Goal: Information Seeking & Learning: Learn about a topic

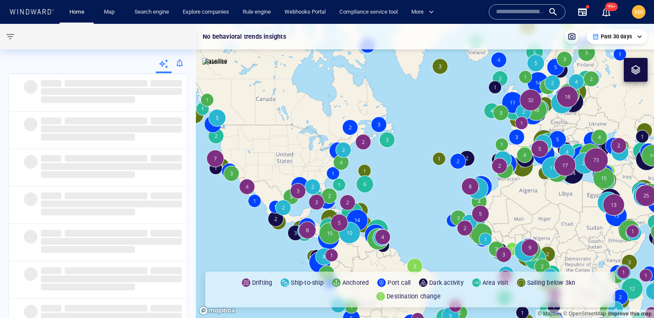
click at [504, 7] on input "text" at bounding box center [520, 12] width 49 height 13
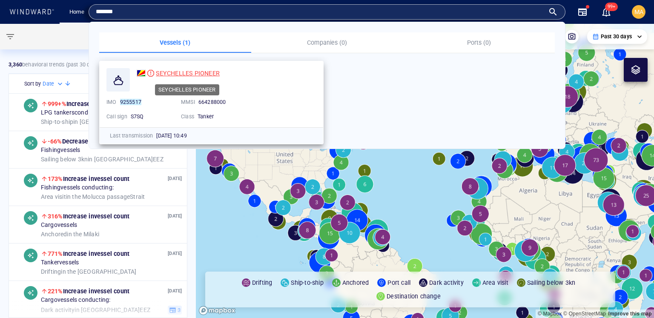
type input "*******"
click at [216, 75] on span "SEYCHELLES PIONEER" at bounding box center [188, 73] width 64 height 7
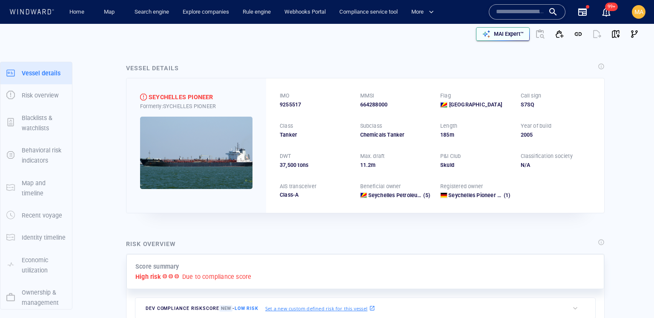
click at [500, 37] on p "MAI Expert™" at bounding box center [509, 34] width 30 height 8
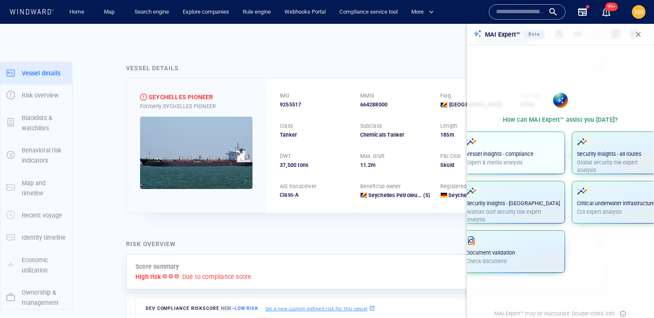
click at [525, 148] on div "Vessel insights - compliance Expert & media analysis" at bounding box center [513, 152] width 94 height 30
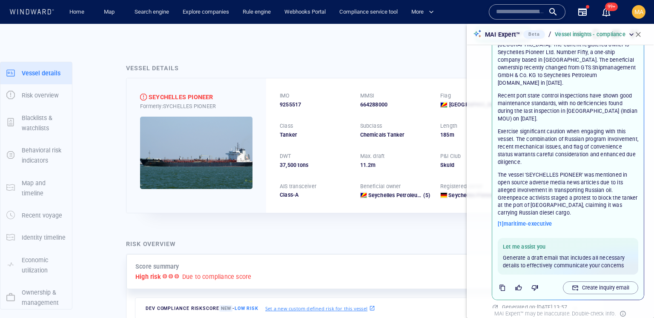
scroll to position [140, 0]
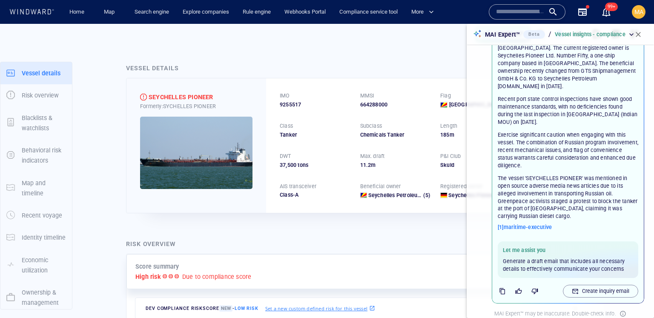
click at [529, 103] on p "Recent port state control inspections have shown good maintenance standards, wi…" at bounding box center [568, 110] width 140 height 31
click at [537, 137] on p "Exercise significant caution when engaging with this vessel. The combination of…" at bounding box center [568, 150] width 140 height 38
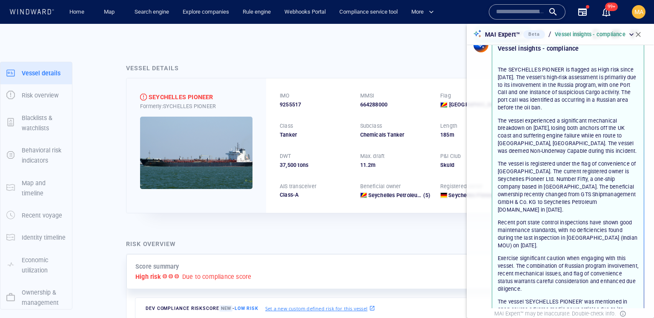
scroll to position [17, 0]
click at [545, 94] on p "The SEYCHELLES PIONEER is flagged as High risk since May 15, 2025. The vessel's…" at bounding box center [568, 88] width 140 height 46
click at [524, 136] on p "The vessel experienced a significant mechanical breakdown on December 19, 2024,…" at bounding box center [568, 135] width 140 height 38
click at [534, 146] on p "The vessel experienced a significant mechanical breakdown on December 19, 2024,…" at bounding box center [568, 135] width 140 height 38
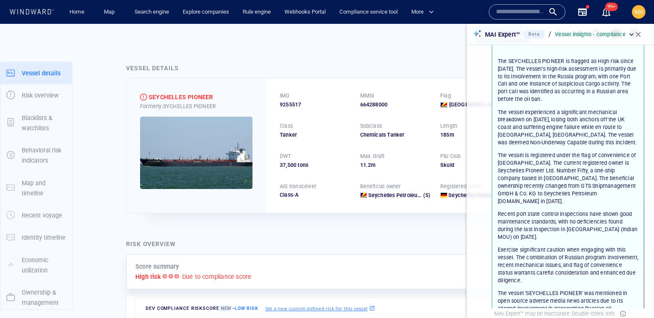
scroll to position [26, 0]
drag, startPoint x: 541, startPoint y: 153, endPoint x: 541, endPoint y: 164, distance: 11.1
click at [541, 164] on p "The vessel is registered under the flag of convenience of Seychelles. The curre…" at bounding box center [568, 176] width 140 height 53
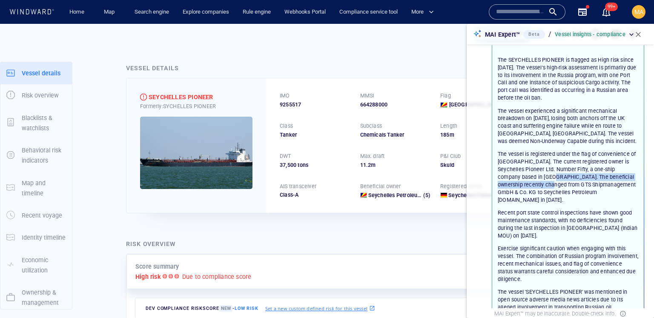
drag, startPoint x: 527, startPoint y: 175, endPoint x: 530, endPoint y: 182, distance: 7.1
click at [530, 182] on p "The vessel is registered under the flag of convenience of Seychelles. The curre…" at bounding box center [568, 176] width 140 height 53
click at [527, 213] on p "Recent port state control inspections have shown good maintenance standards, wi…" at bounding box center [568, 224] width 140 height 31
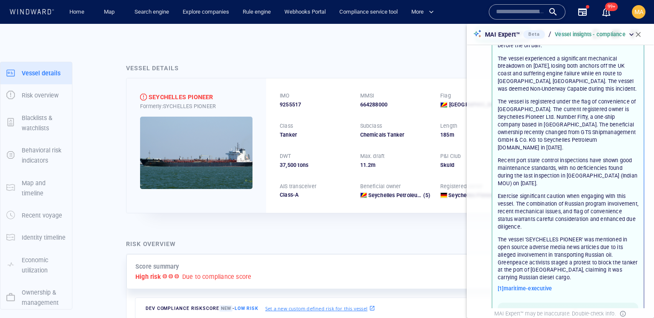
scroll to position [79, 0]
drag, startPoint x: 536, startPoint y: 152, endPoint x: 533, endPoint y: 172, distance: 20.2
click at [533, 173] on p "Recent port state control inspections have shown good maintenance standards, wi…" at bounding box center [568, 171] width 140 height 31
drag, startPoint x: 527, startPoint y: 160, endPoint x: 527, endPoint y: 172, distance: 11.5
click at [527, 172] on p "Recent port state control inspections have shown good maintenance standards, wi…" at bounding box center [568, 171] width 140 height 31
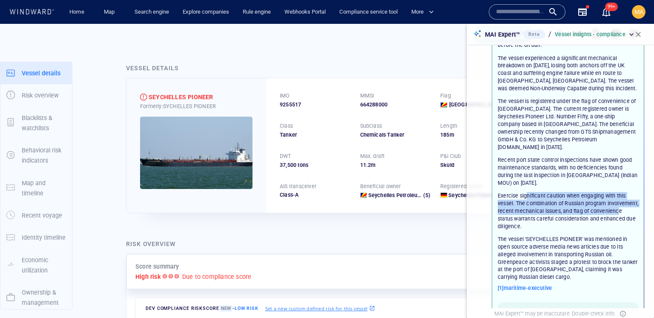
drag, startPoint x: 527, startPoint y: 190, endPoint x: 526, endPoint y: 208, distance: 17.9
click at [526, 208] on p "Exercise significant caution when engaging with this vessel. The combination of…" at bounding box center [568, 211] width 140 height 38
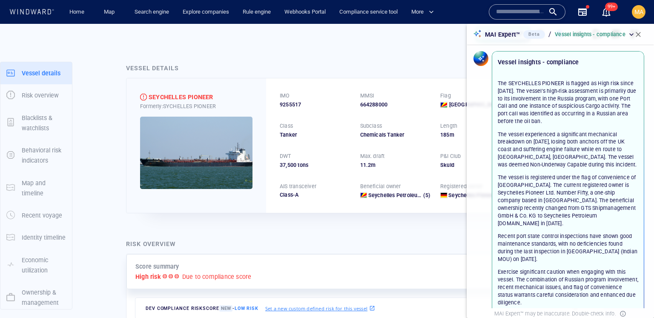
scroll to position [0, 0]
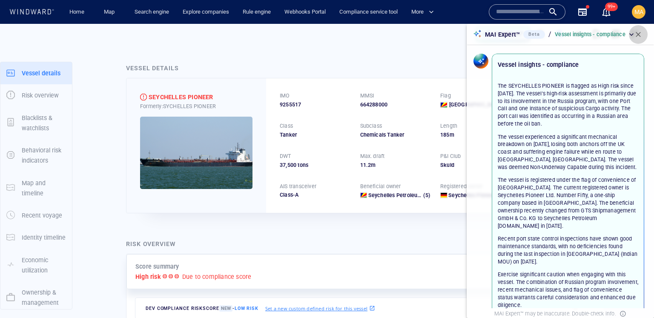
click at [640, 34] on span "button" at bounding box center [638, 34] width 9 height 9
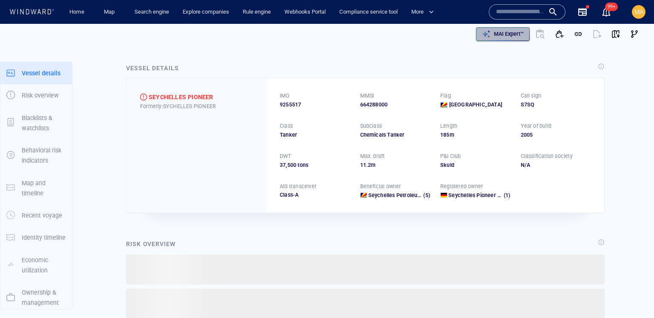
click at [502, 34] on p "MAI Expert™" at bounding box center [509, 34] width 30 height 8
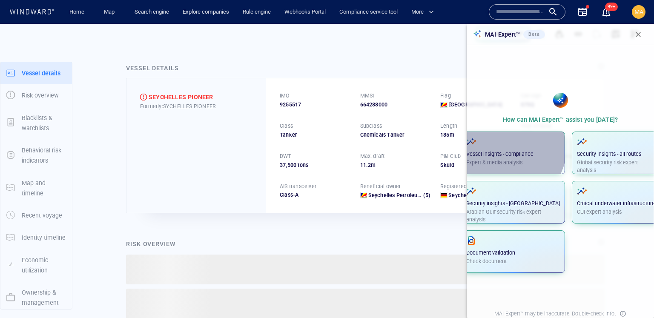
click at [521, 149] on div "Vessel insights - compliance Expert & media analysis" at bounding box center [513, 152] width 94 height 30
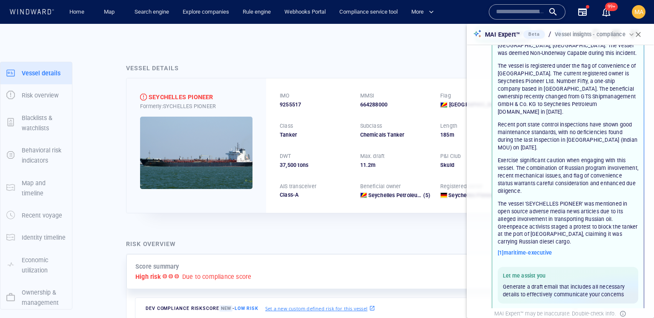
scroll to position [149, 0]
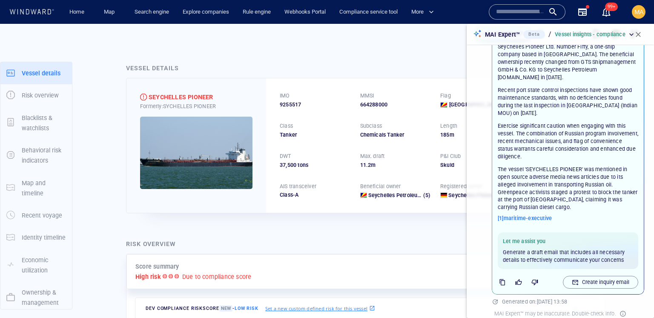
click at [522, 12] on input "text" at bounding box center [520, 12] width 49 height 13
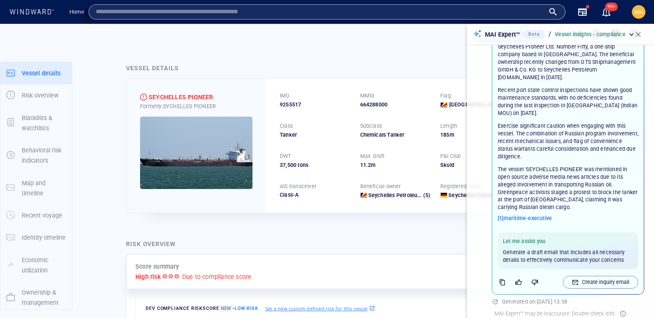
paste input "*******"
type input "*******"
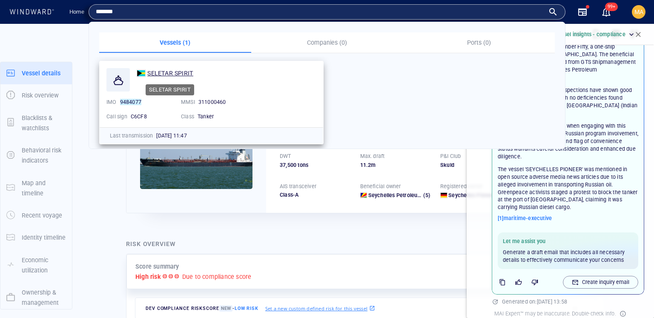
click at [166, 76] on span "SELETAR SPIRIT" at bounding box center [170, 73] width 46 height 7
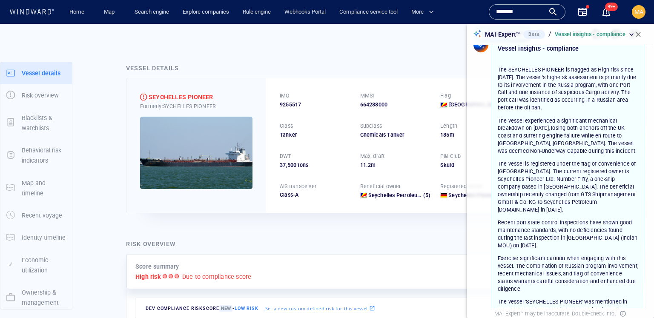
scroll to position [0, 0]
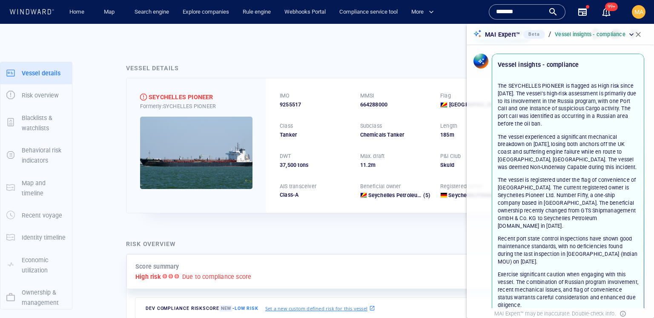
click at [593, 236] on p "Recent port state control inspections have shown good maintenance standards, wi…" at bounding box center [568, 250] width 140 height 31
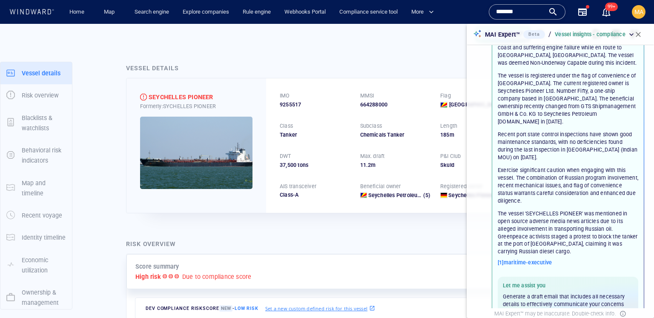
scroll to position [149, 0]
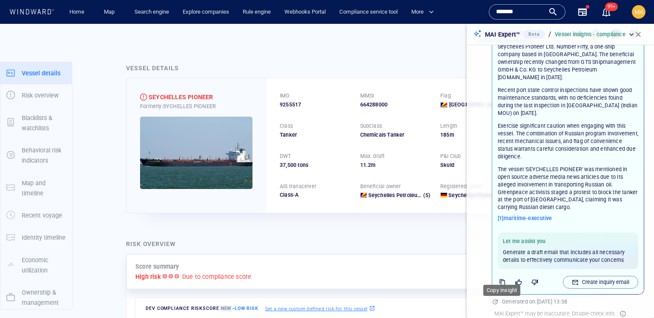
click at [499, 279] on icon "button" at bounding box center [502, 282] width 7 height 7
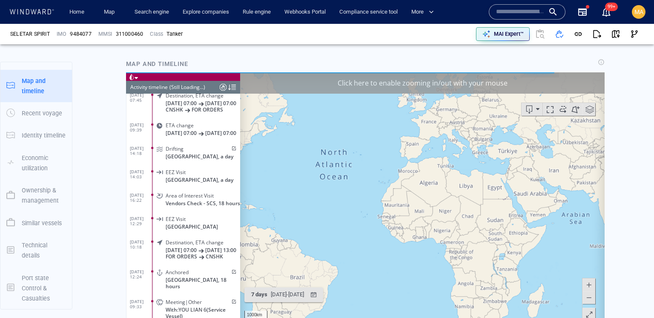
scroll to position [5061, 0]
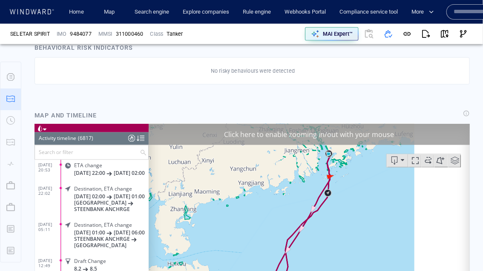
scroll to position [5061, 0]
